Goal: Complete application form

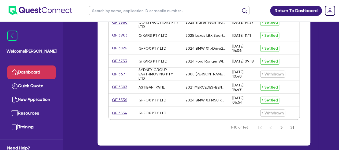
scroll to position [257, 0]
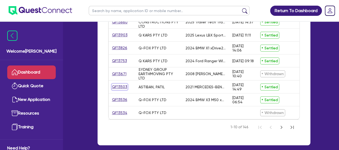
click at [118, 88] on link "QF13503" at bounding box center [120, 87] width 16 height 6
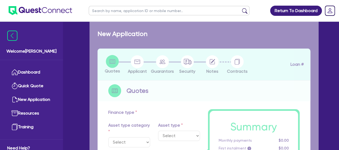
select select "CARS_AND_LIGHT_TRUCKS"
type input "2021"
type input "50,000.01"
type input "10,000"
type input "8"
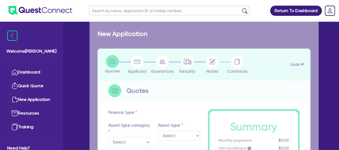
type input "3,200"
radio input "true"
type input "17.95"
select select "PASSENGER_VEHICLES"
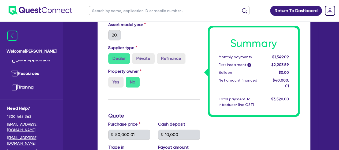
scroll to position [151, 0]
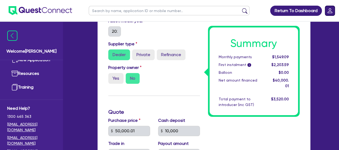
click at [331, 11] on icon "Dropdown toggle" at bounding box center [329, 10] width 5 height 5
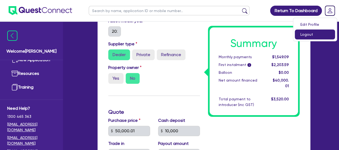
click at [310, 35] on link "Logout" at bounding box center [315, 34] width 40 height 10
